Goal: Information Seeking & Learning: Check status

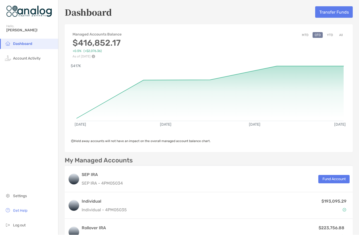
scroll to position [22, 0]
click at [305, 32] on button "MTD" at bounding box center [305, 35] width 11 height 6
click at [317, 32] on button "QTD" at bounding box center [317, 35] width 10 height 6
click at [327, 32] on button "YTD" at bounding box center [330, 35] width 10 height 6
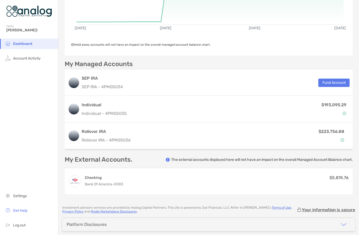
scroll to position [96, 0]
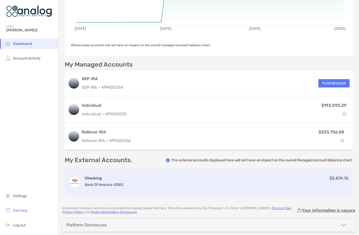
click at [110, 183] on span "Bank of America -" at bounding box center [99, 185] width 29 height 4
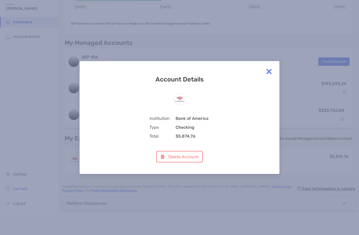
click at [271, 71] on img at bounding box center [269, 71] width 10 height 10
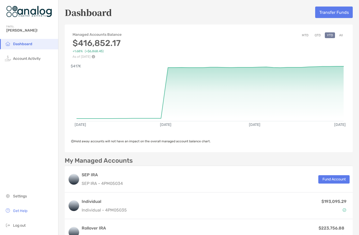
scroll to position [0, 0]
click at [34, 56] on span "Account Activity" at bounding box center [27, 58] width 28 height 4
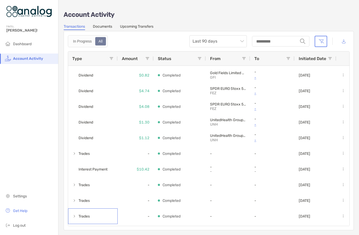
scroll to position [401, 0]
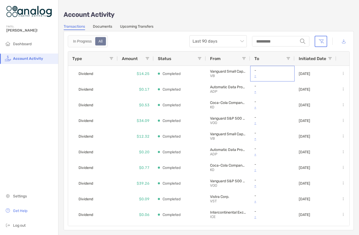
click at [258, 73] on p "-" at bounding box center [272, 75] width 36 height 7
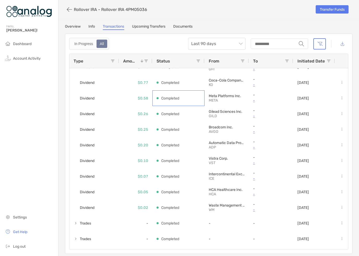
scroll to position [119, 0]
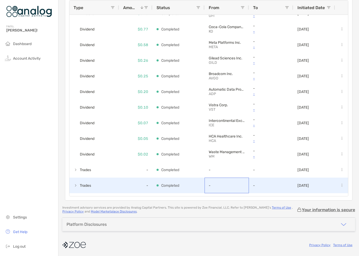
click at [213, 186] on div "-" at bounding box center [227, 185] width 36 height 15
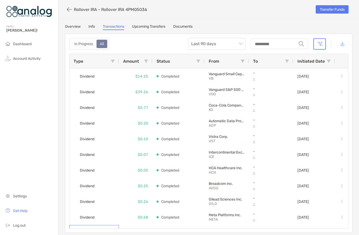
scroll to position [0, 0]
click at [188, 24] on link "Documents" at bounding box center [182, 27] width 19 height 6
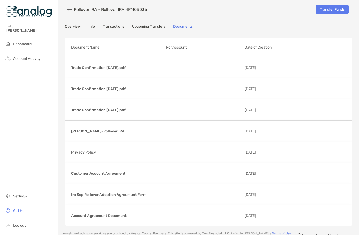
click at [93, 24] on link "Info" at bounding box center [91, 27] width 7 height 6
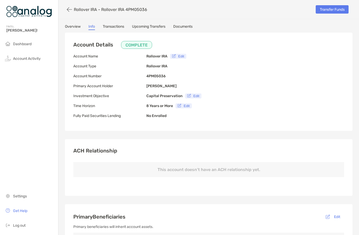
click at [153, 24] on link "Upcoming Transfers" at bounding box center [148, 27] width 33 height 6
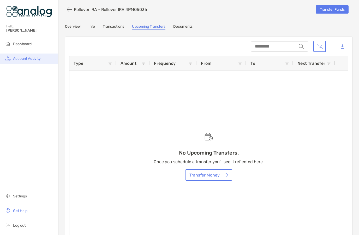
click at [35, 53] on li "Account Activity" at bounding box center [29, 58] width 58 height 10
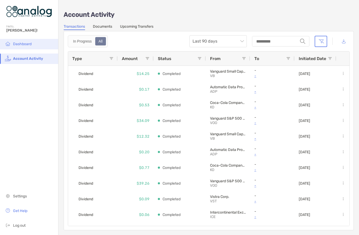
click at [20, 39] on li "Dashboard" at bounding box center [29, 44] width 58 height 10
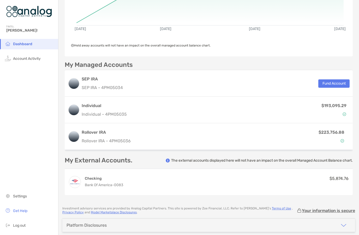
scroll to position [22, 0]
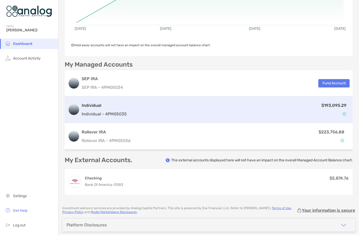
click at [99, 99] on div "Individual Individual - 4PM05035 $193,095.29" at bounding box center [209, 109] width 288 height 27
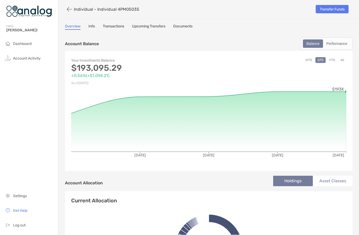
click at [120, 24] on link "Transactions" at bounding box center [113, 27] width 21 height 6
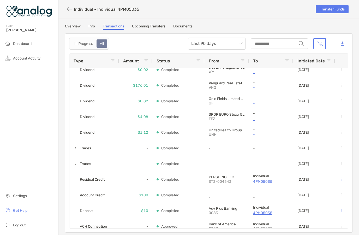
scroll to position [178, 0]
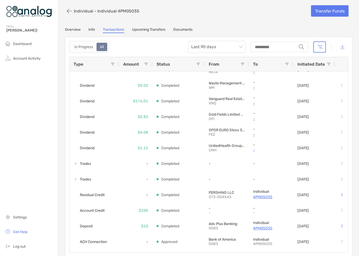
scroll to position [166, 0]
click at [69, 13] on icon "button" at bounding box center [69, 11] width 5 height 6
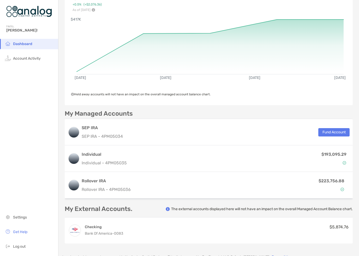
scroll to position [47, 0]
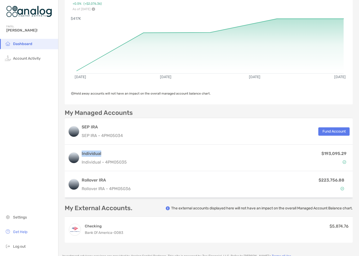
click at [32, 182] on div "Dashboard Account Activity Settings Get Help Log out" at bounding box center [29, 147] width 58 height 217
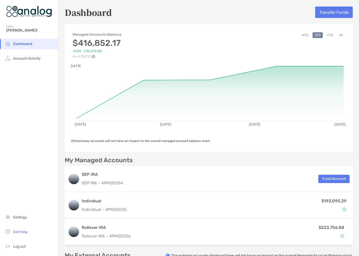
scroll to position [0, 0]
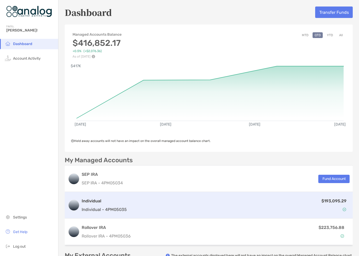
click at [84, 203] on h3 "Individual" at bounding box center [104, 201] width 45 height 6
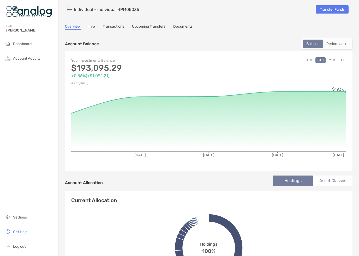
click at [331, 59] on button "YTD" at bounding box center [332, 60] width 10 height 6
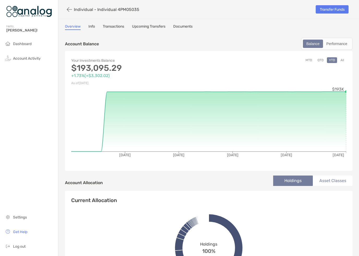
click at [113, 28] on link "Transactions" at bounding box center [113, 27] width 21 height 6
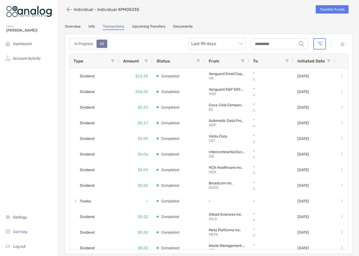
click at [182, 29] on link "Documents" at bounding box center [182, 27] width 19 height 6
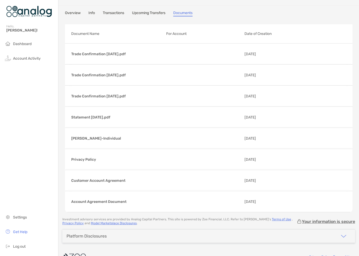
scroll to position [13, 0]
click at [92, 15] on link "Info" at bounding box center [91, 14] width 7 height 6
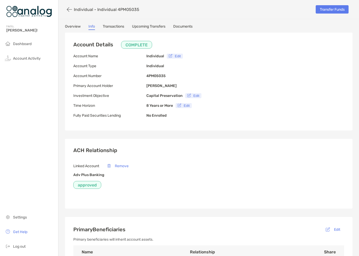
click at [149, 29] on link "Upcoming Transfers" at bounding box center [148, 27] width 33 height 6
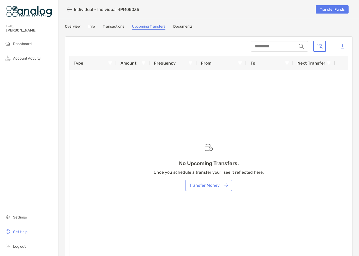
click at [72, 29] on link "Overview" at bounding box center [73, 27] width 16 height 6
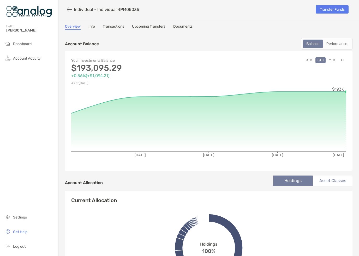
click at [87, 75] on p "+0.56% ( +$1,094.21 )" at bounding box center [139, 75] width 137 height 7
click at [95, 76] on p "+0.56% ( +$1,094.21 )" at bounding box center [139, 75] width 137 height 7
click at [91, 65] on p "$193,095.29" at bounding box center [139, 68] width 137 height 7
click at [84, 84] on p "As of Oct 5, '25" at bounding box center [139, 83] width 137 height 7
click at [84, 83] on p "As of Oct 5, '25" at bounding box center [139, 83] width 137 height 7
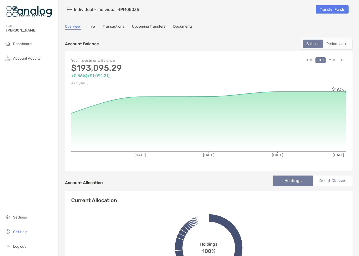
click at [88, 68] on p "$193,095.29" at bounding box center [139, 68] width 137 height 7
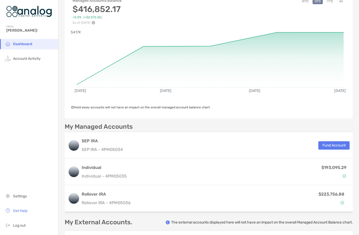
scroll to position [33, 0]
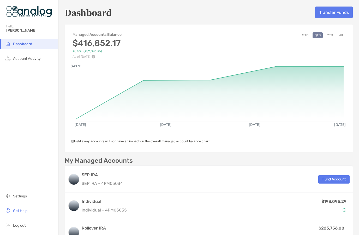
click at [343, 34] on button "All" at bounding box center [341, 35] width 8 height 6
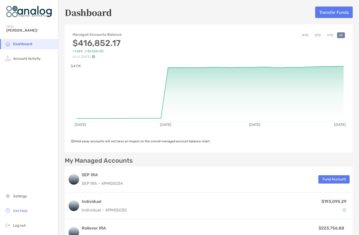
click at [329, 35] on button "YTD" at bounding box center [330, 35] width 10 height 6
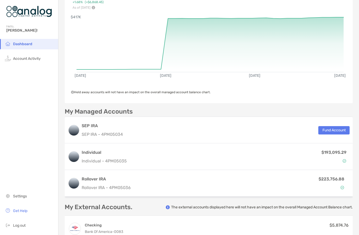
scroll to position [51, 0]
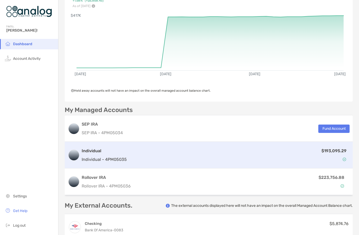
click at [221, 162] on div "Individual Individual - 4PM05035 $193,095.29" at bounding box center [209, 155] width 288 height 27
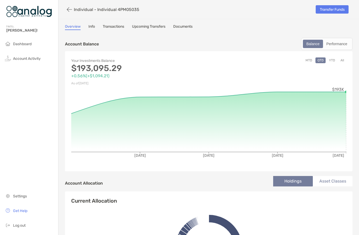
click at [343, 62] on button "All" at bounding box center [342, 60] width 8 height 6
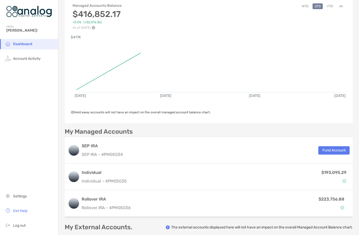
scroll to position [52, 0]
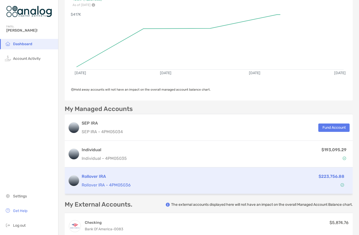
click at [88, 185] on p "Rollover IRA - 4PM05036" at bounding box center [164, 185] width 165 height 7
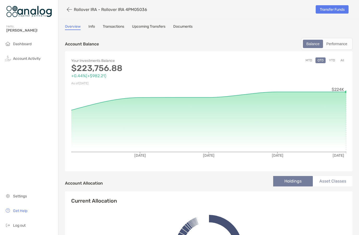
click at [343, 58] on button "All" at bounding box center [342, 60] width 8 height 6
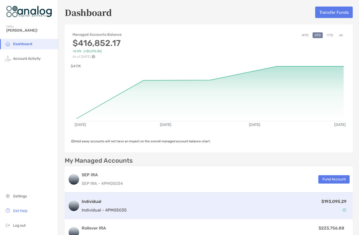
click at [114, 206] on div "Individual Individual - 4PM05035" at bounding box center [104, 205] width 45 height 15
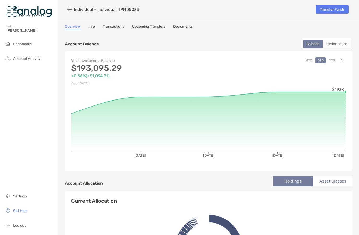
click at [342, 59] on button "All" at bounding box center [342, 60] width 8 height 6
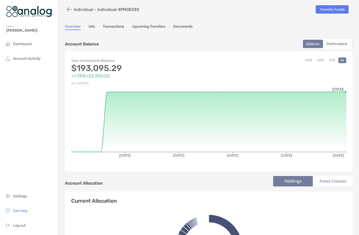
click at [336, 61] on button "YTD" at bounding box center [332, 60] width 10 height 6
click at [307, 62] on button "MTD" at bounding box center [308, 60] width 11 height 6
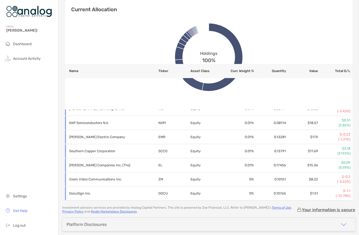
scroll to position [2259, 0]
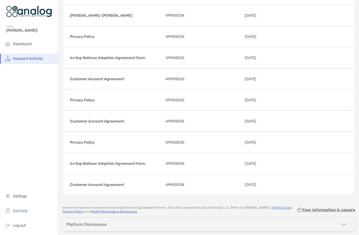
scroll to position [239, 0]
